Goal: Check status: Check status

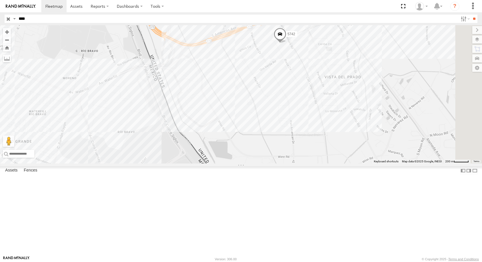
drag, startPoint x: 395, startPoint y: 74, endPoint x: 287, endPoint y: 110, distance: 113.5
click at [298, 109] on div "5742" at bounding box center [241, 94] width 482 height 138
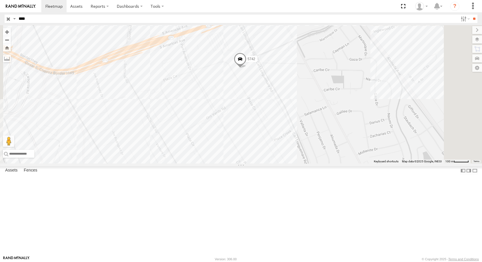
drag, startPoint x: 363, startPoint y: 107, endPoint x: 317, endPoint y: 125, distance: 49.6
click at [320, 130] on div "5742" at bounding box center [241, 94] width 482 height 138
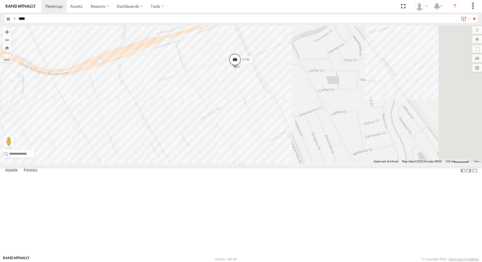
click at [241, 69] on span at bounding box center [234, 60] width 13 height 15
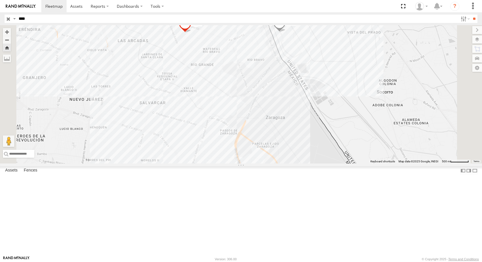
click at [285, 32] on span at bounding box center [279, 24] width 13 height 15
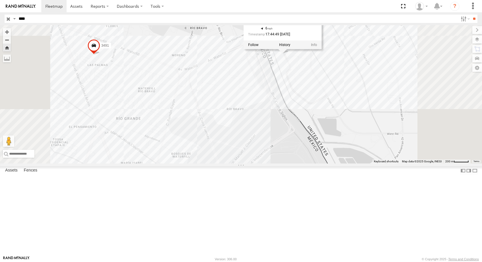
drag, startPoint x: 348, startPoint y: 101, endPoint x: 346, endPoint y: 157, distance: 55.9
click at [346, 157] on div "3491 8806 8806 31.66982 , -106.33486 6 17:44:49 [DATE]" at bounding box center [241, 94] width 482 height 138
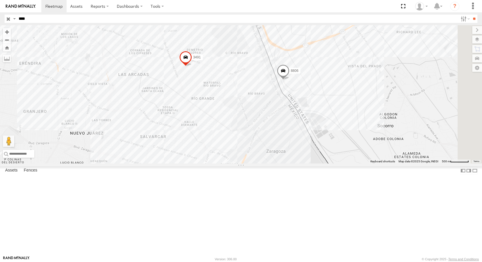
drag, startPoint x: 409, startPoint y: 128, endPoint x: 317, endPoint y: 146, distance: 93.6
click at [338, 148] on div "3491 AN539212 8806" at bounding box center [241, 94] width 482 height 138
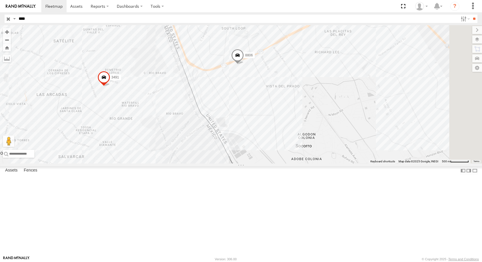
click at [138, 261] on footer "[PERSON_NAME] [PERSON_NAME] Version: 306.00 © Copyright 2025 - Terms and Condit…" at bounding box center [241, 259] width 482 height 6
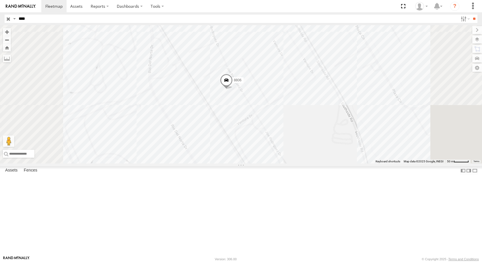
click at [232, 89] on span at bounding box center [226, 81] width 13 height 15
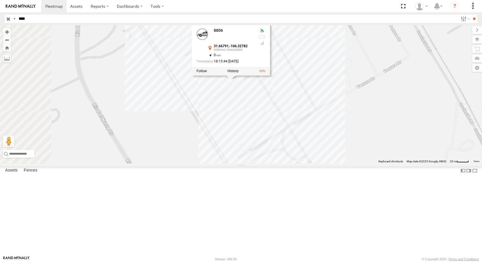
drag, startPoint x: 340, startPoint y: 126, endPoint x: 354, endPoint y: 136, distance: 17.6
click at [354, 136] on div "3491 8806 8806 31.66791 , -106.32782 0 18:15:44 [DATE]" at bounding box center [241, 94] width 482 height 138
click at [365, 128] on div "3491 8806 8806 31.66791 , -106.32782 0 18:15:44 [DATE]" at bounding box center [241, 94] width 482 height 138
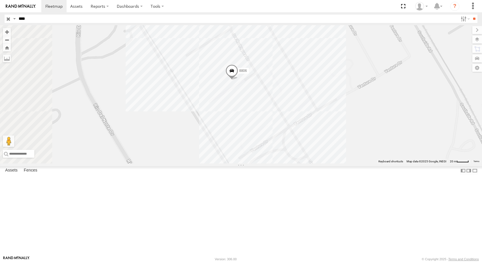
click at [238, 80] on span at bounding box center [231, 71] width 13 height 15
